Goal: Find specific page/section: Find specific page/section

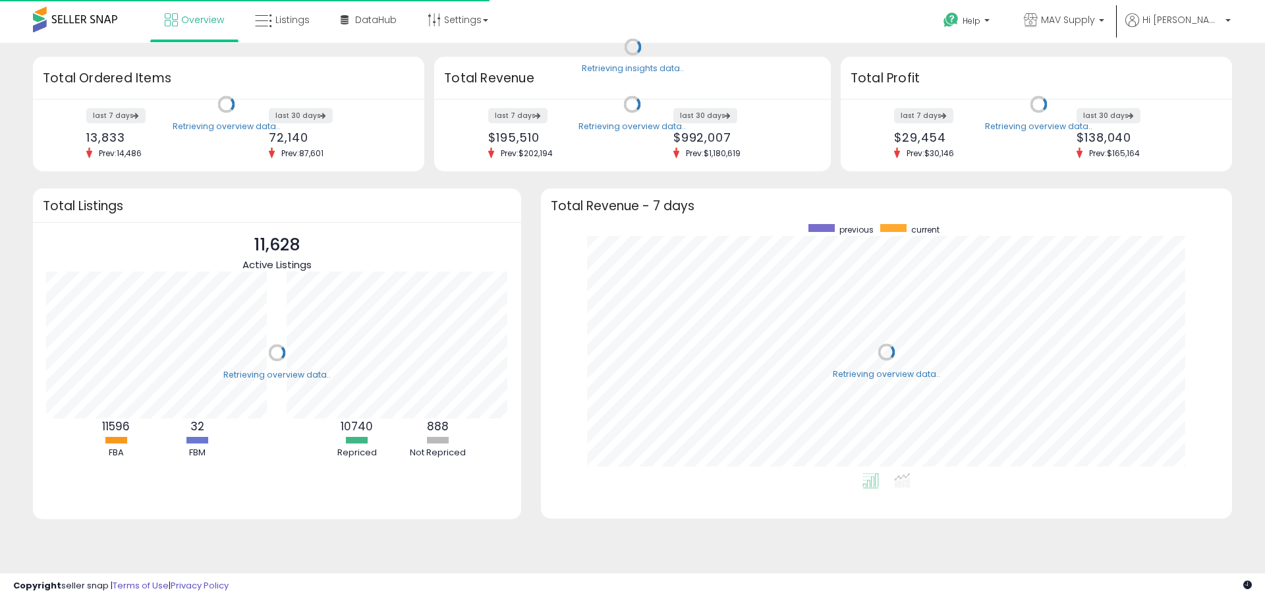
scroll to position [249, 665]
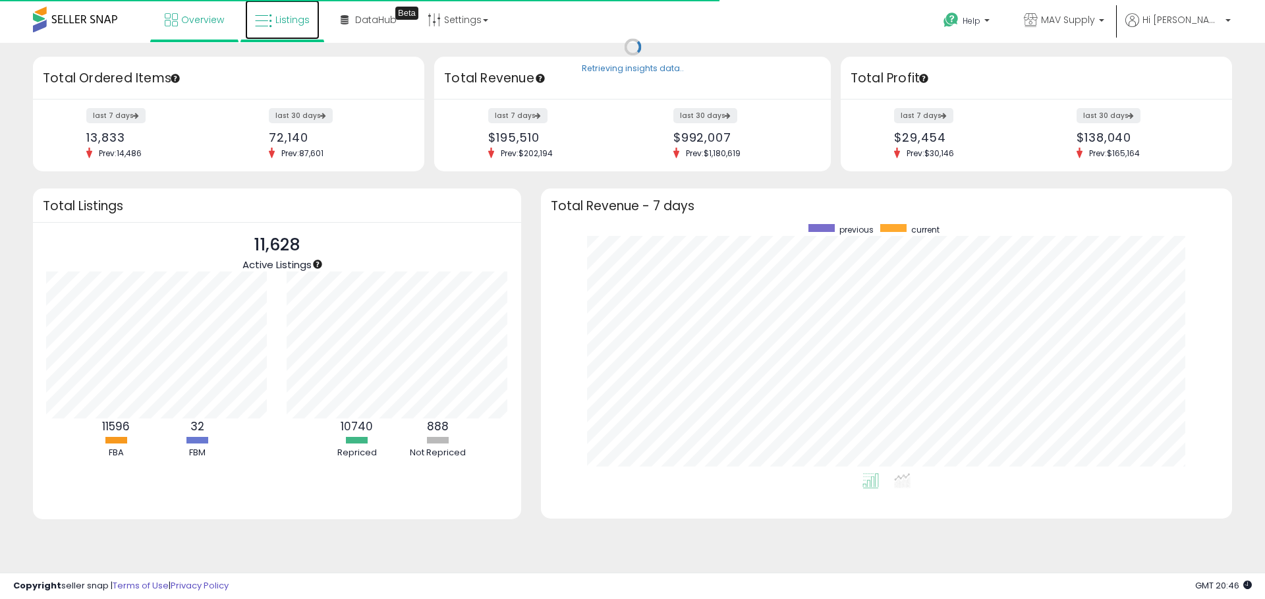
click at [293, 21] on span "Listings" at bounding box center [292, 19] width 34 height 13
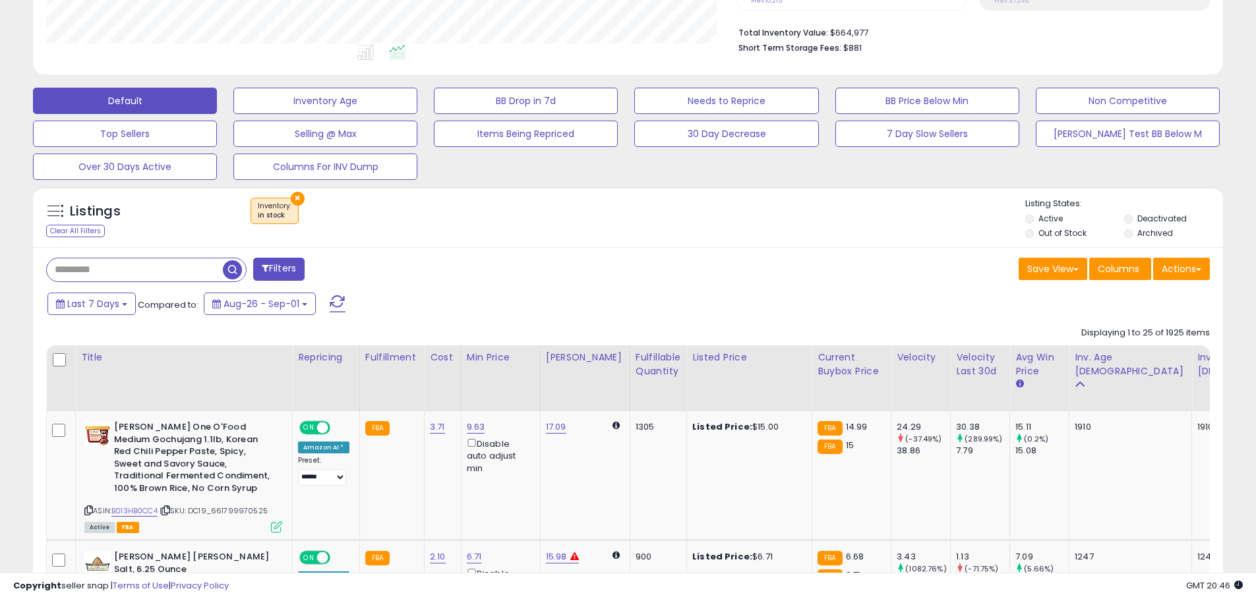
scroll to position [372, 0]
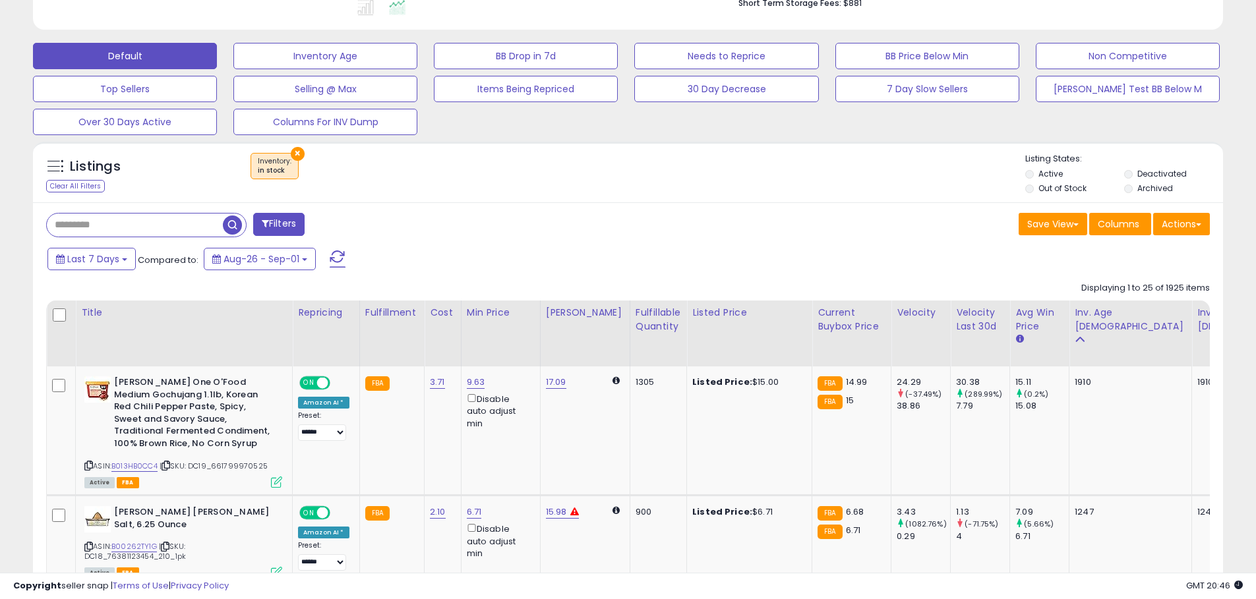
click at [144, 224] on input "text" at bounding box center [135, 225] width 176 height 23
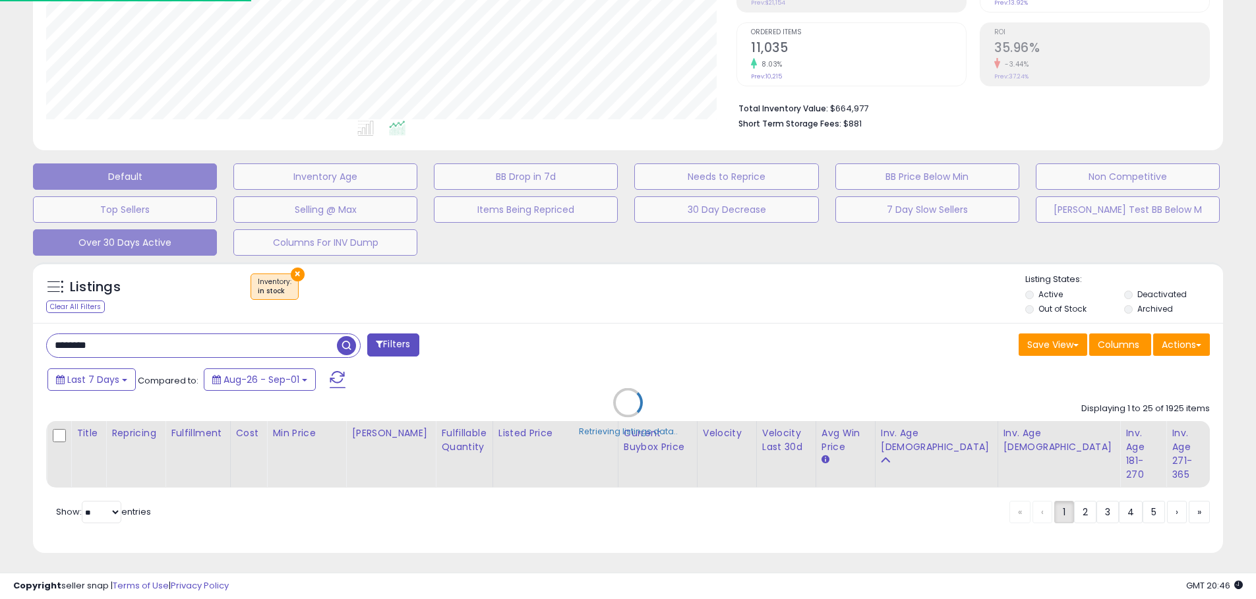
scroll to position [270, 690]
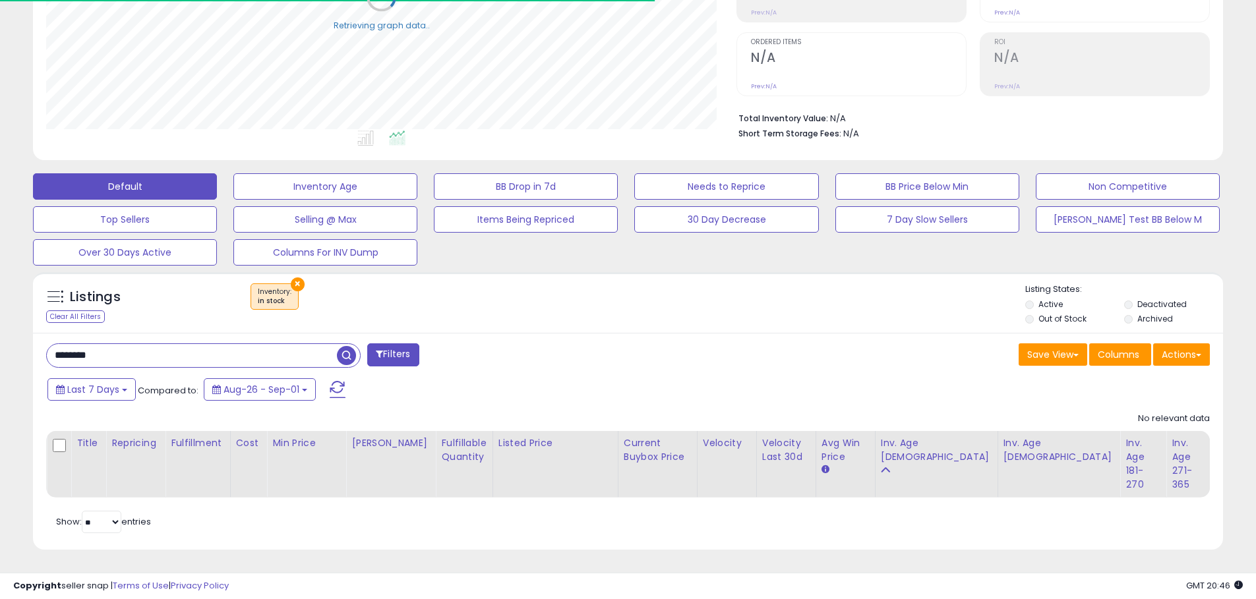
click at [100, 344] on input "********" at bounding box center [192, 355] width 290 height 23
type input "*********"
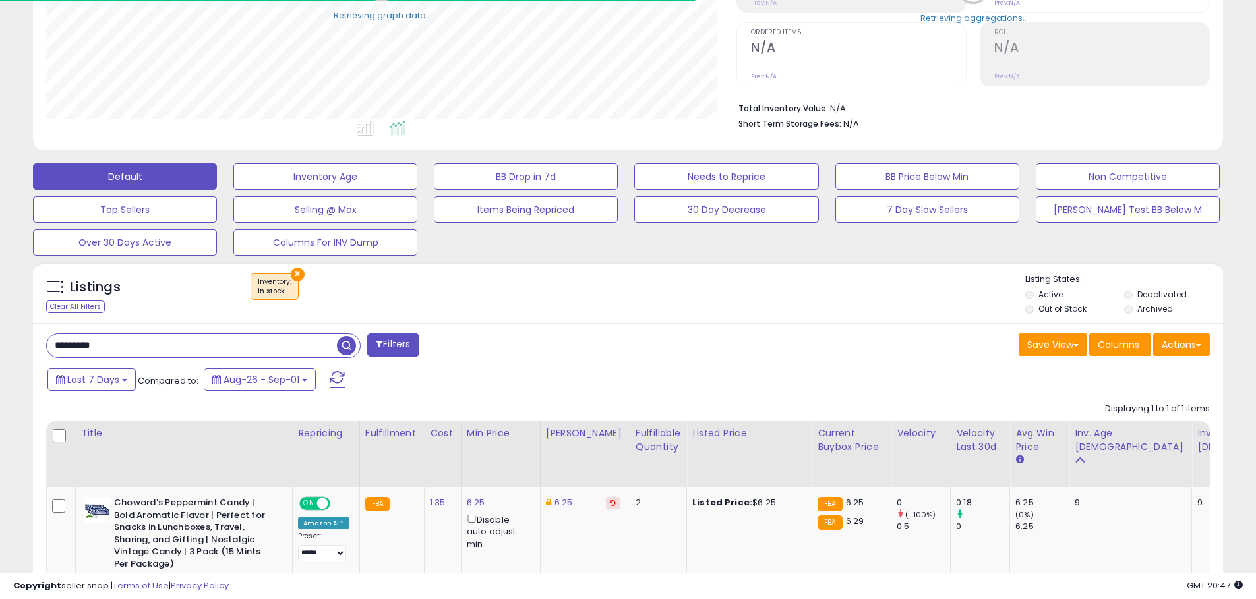
click at [293, 277] on button "×" at bounding box center [298, 275] width 14 height 14
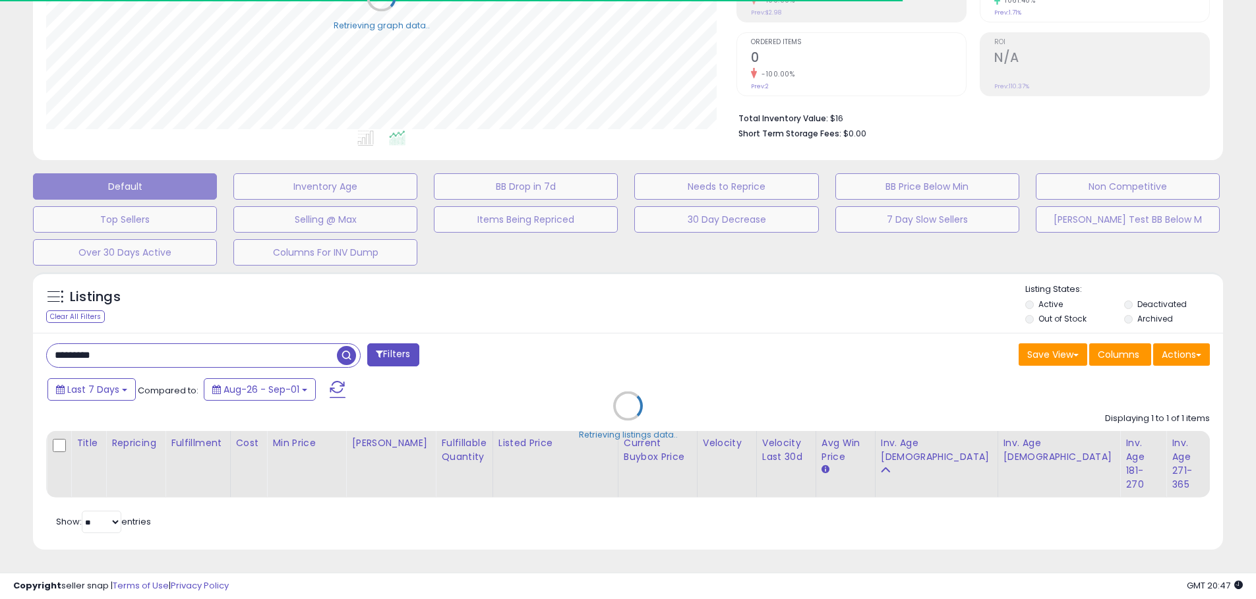
click at [213, 335] on div "Retrieving listings data.." at bounding box center [627, 416] width 1209 height 301
click at [212, 339] on div "Retrieving listings data.." at bounding box center [627, 416] width 1209 height 301
click at [211, 345] on div "Retrieving listings data.." at bounding box center [627, 416] width 1209 height 301
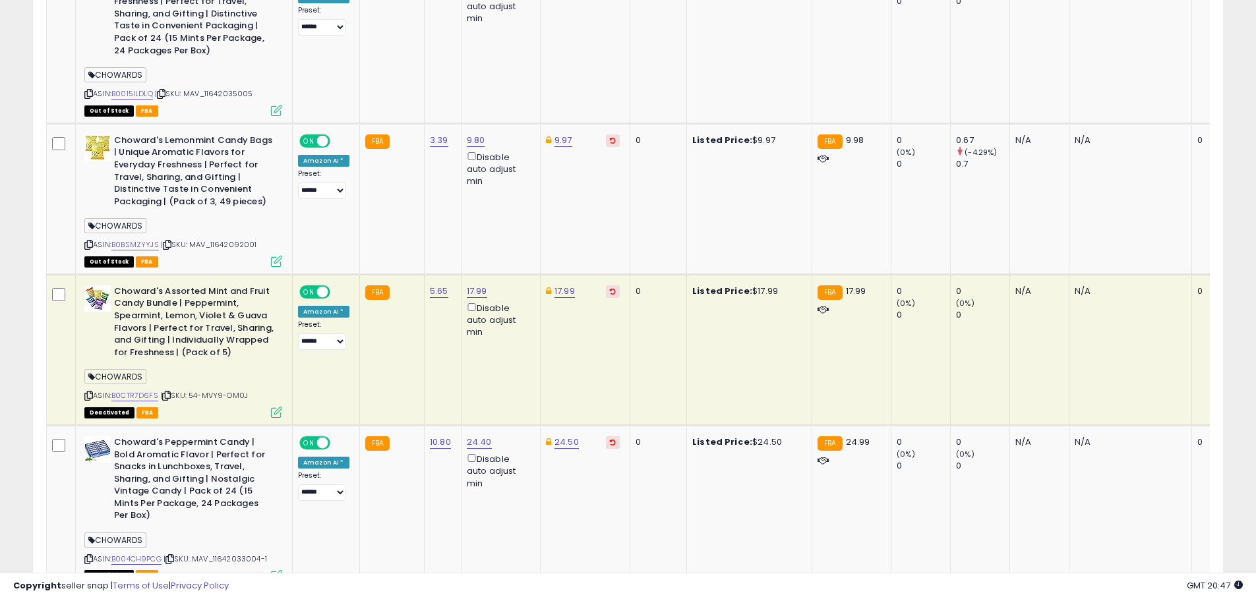
scroll to position [3585, 0]
